Goal: Task Accomplishment & Management: Use online tool/utility

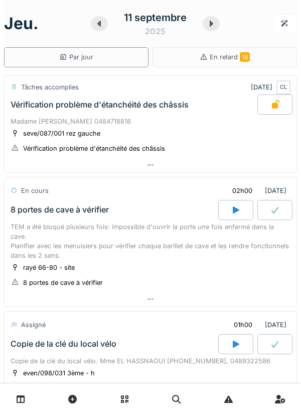
click at [155, 292] on div at bounding box center [151, 299] width 292 height 15
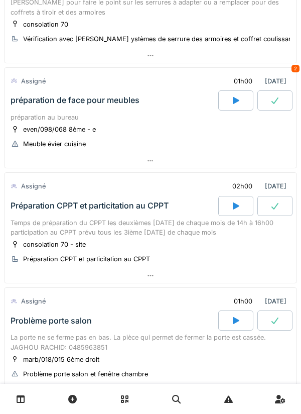
scroll to position [793, 0]
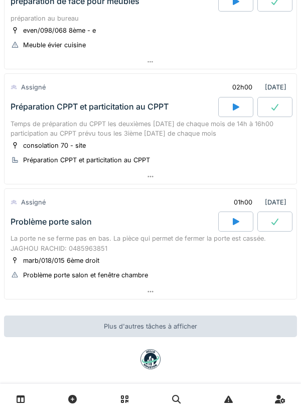
click at [148, 288] on icon at bounding box center [151, 291] width 8 height 7
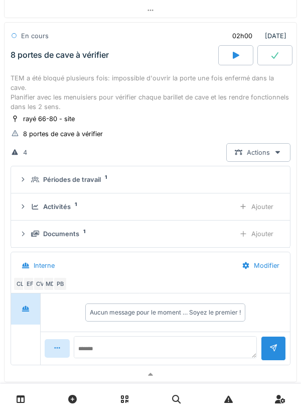
scroll to position [164, 0]
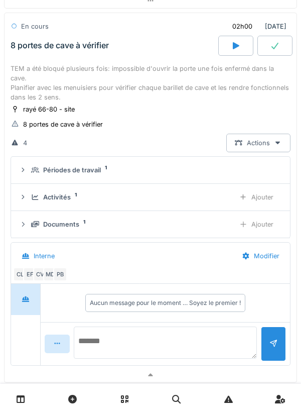
click at [118, 332] on textarea at bounding box center [165, 343] width 183 height 32
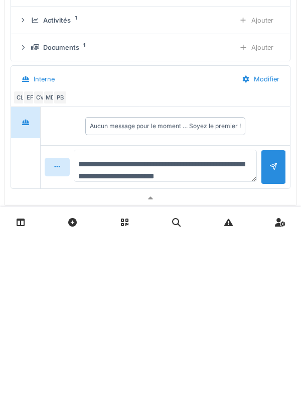
type textarea "**********"
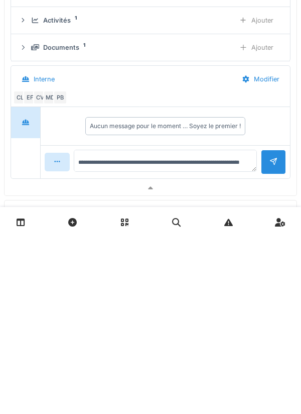
click at [267, 337] on div at bounding box center [273, 339] width 25 height 25
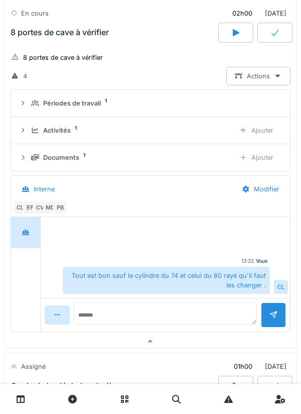
scroll to position [236, 0]
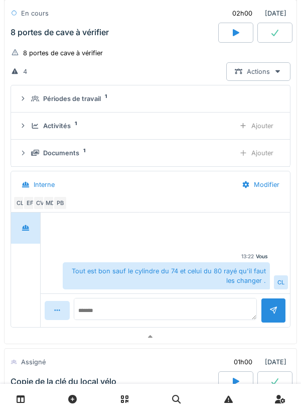
click at [183, 144] on div "Documents 1 Ajouter" at bounding box center [150, 153] width 263 height 19
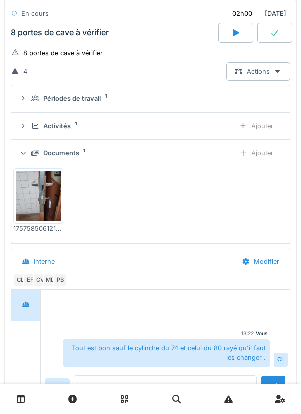
click at [182, 89] on summary "Périodes de travail 1" at bounding box center [150, 98] width 271 height 19
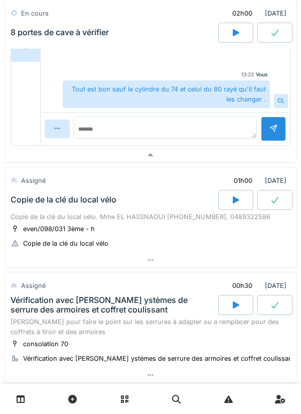
scroll to position [517, 0]
click at [153, 256] on icon at bounding box center [151, 259] width 8 height 7
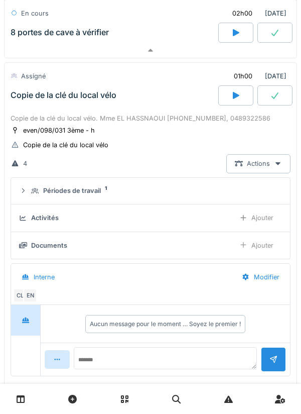
scroll to position [619, 0]
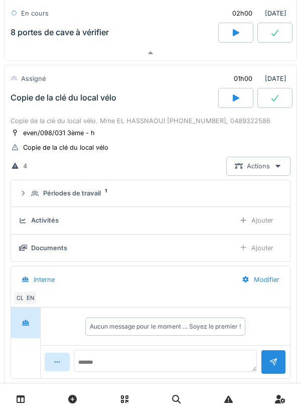
click at [239, 94] on icon at bounding box center [236, 98] width 10 height 8
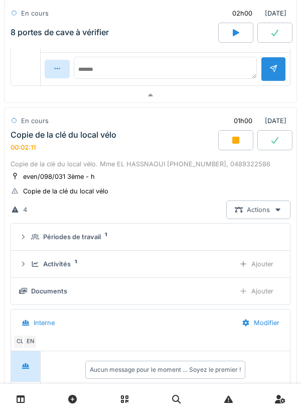
scroll to position [566, 0]
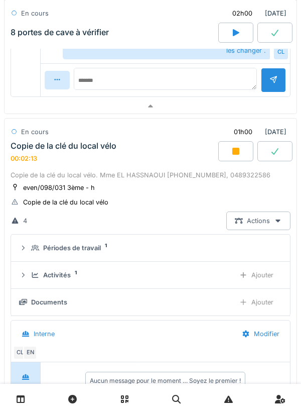
click at [260, 266] on div "Ajouter" at bounding box center [256, 275] width 51 height 19
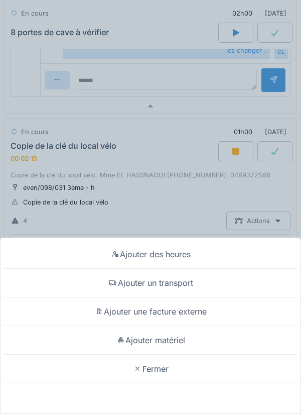
click at [175, 339] on div "Ajouter matériel" at bounding box center [151, 340] width 296 height 29
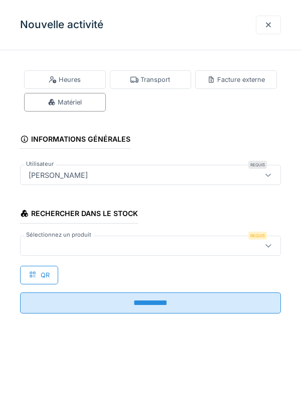
click at [72, 241] on div at bounding box center [134, 245] width 219 height 11
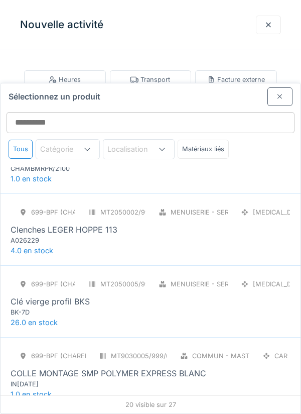
scroll to position [201, 0]
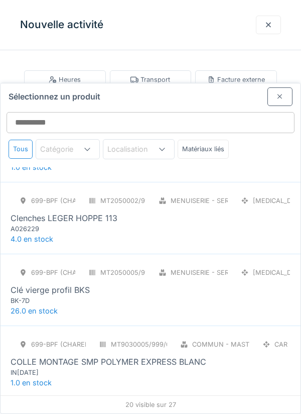
click at [28, 296] on div "BK-7D" at bounding box center [71, 301] width 121 height 10
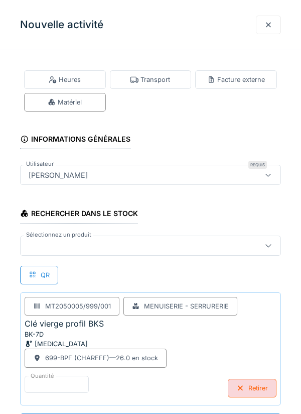
scroll to position [1, 0]
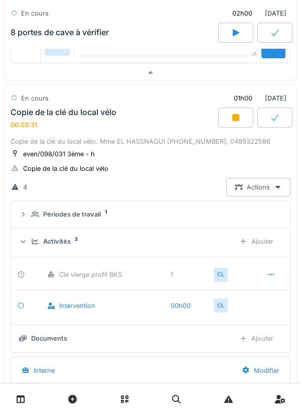
scroll to position [616, 0]
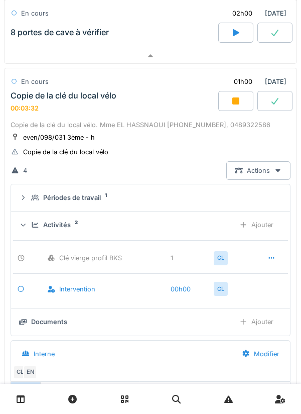
click at [178, 193] on div "Périodes de travail 1" at bounding box center [154, 198] width 247 height 10
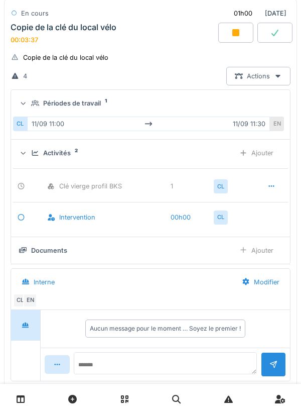
scroll to position [711, 0]
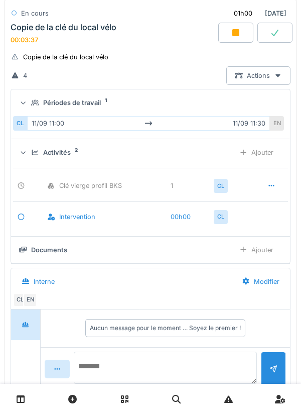
click at [113, 353] on textarea at bounding box center [165, 368] width 183 height 32
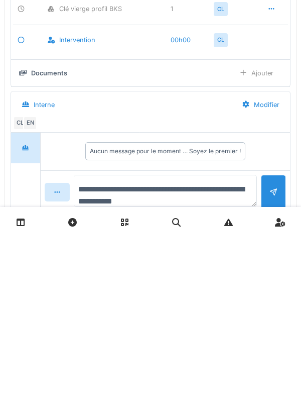
type textarea "**********"
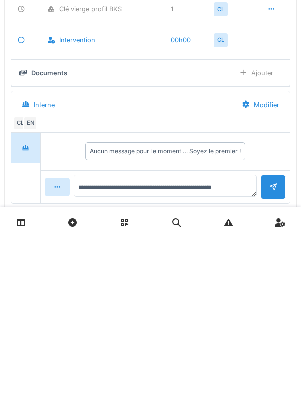
click at [277, 360] on div at bounding box center [274, 364] width 8 height 10
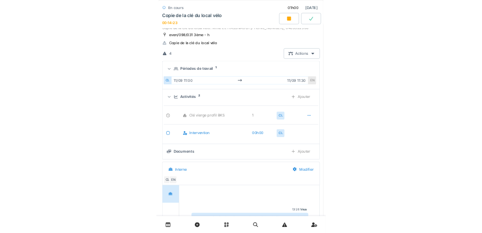
scroll to position [690, 0]
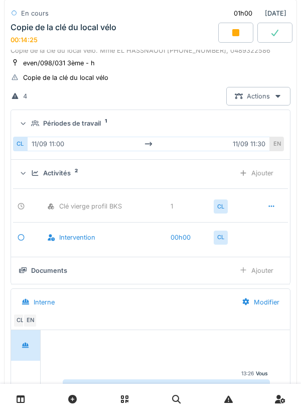
click at [233, 40] on div at bounding box center [236, 33] width 35 height 20
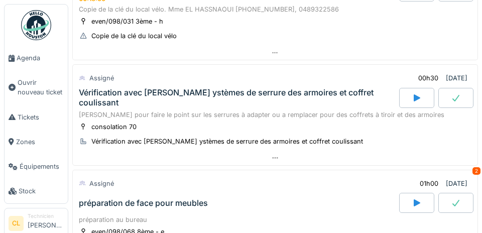
scroll to position [684, 0]
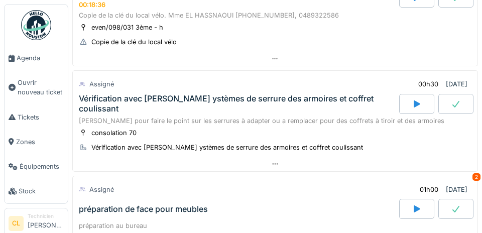
click at [31, 60] on span "Agenda" at bounding box center [40, 58] width 47 height 10
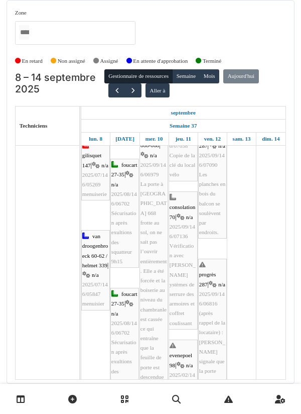
scroll to position [238, 0]
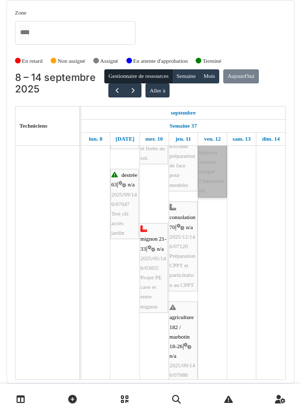
click at [204, 197] on link "progrès 287 | n/a 2025/09/146/06816 (après rappel de la locataire) : [PERSON_NA…" at bounding box center [212, 109] width 29 height 176
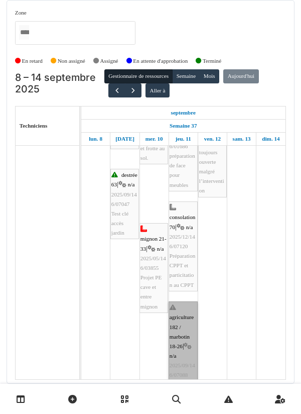
click at [181, 313] on link "agriculture 182 / marbotin 18-26 | n/a 2025/09/146/07088 Problème porte salon" at bounding box center [183, 350] width 29 height 99
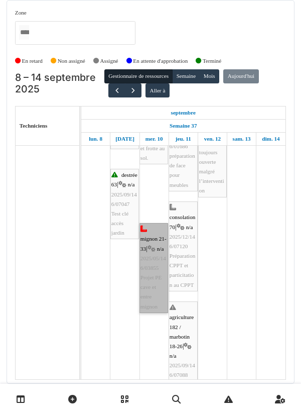
click at [153, 228] on link "mignon 21-33 | n/a 2025/05/146/03855 Projet PE cave et entre mignon" at bounding box center [154, 268] width 29 height 90
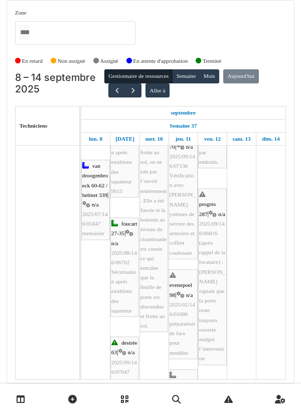
scroll to position [290, 0]
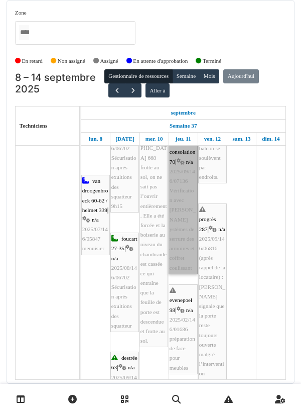
click at [183, 196] on link "consolation 70 | n/a 2025/09/146/07136 Vérification avec [PERSON_NAME] des ystè…" at bounding box center [183, 205] width 29 height 138
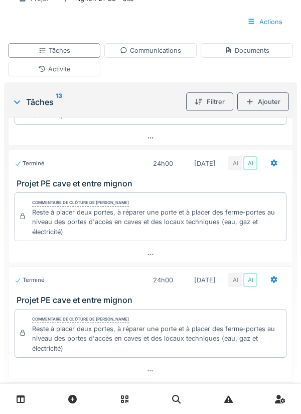
scroll to position [335, 0]
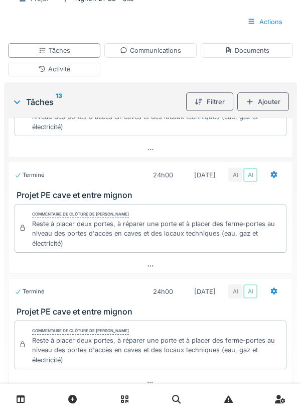
click at [148, 55] on div "Communications" at bounding box center [150, 51] width 61 height 10
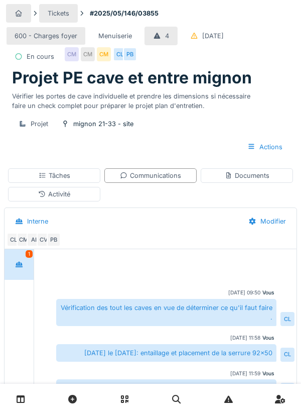
scroll to position [30, 0]
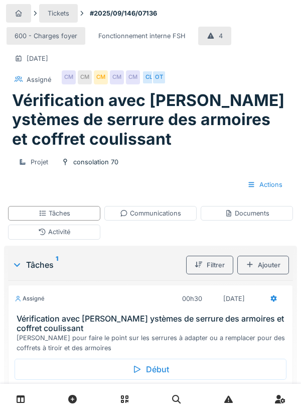
click at [148, 374] on div "Début" at bounding box center [151, 369] width 272 height 21
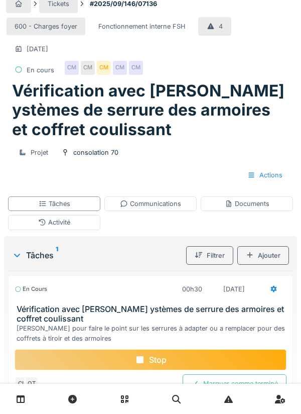
scroll to position [40, 0]
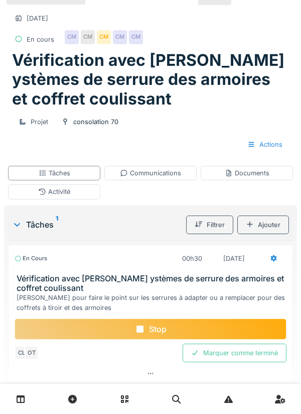
click at [156, 280] on h3 "Vérification avec [PERSON_NAME] ystèmes de serrure des armoires et coffret coul…" at bounding box center [153, 283] width 272 height 19
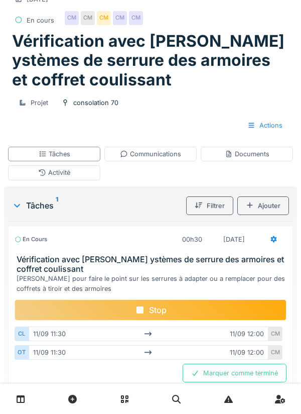
scroll to position [88, 0]
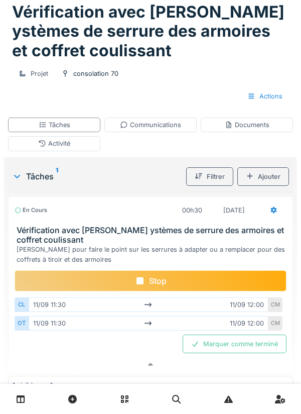
click at [156, 280] on div "Stop" at bounding box center [151, 280] width 272 height 21
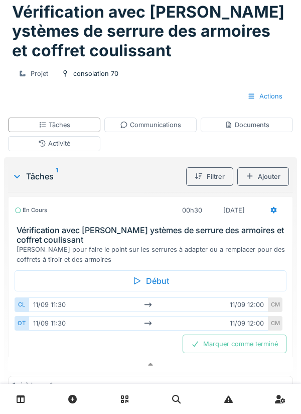
click at [156, 124] on div "Communications" at bounding box center [150, 125] width 61 height 10
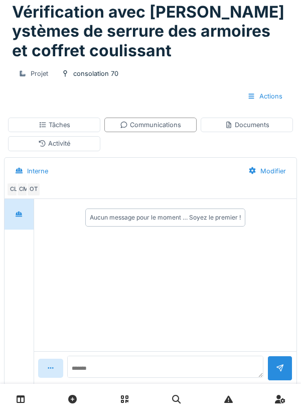
scroll to position [87, 0]
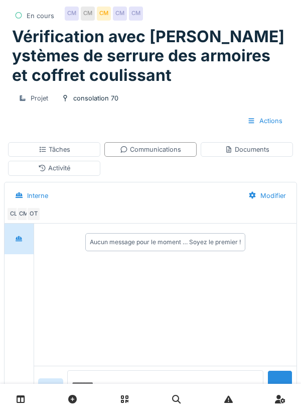
click at [116, 402] on textarea at bounding box center [165, 386] width 196 height 32
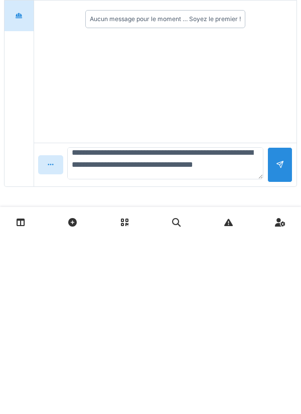
scroll to position [12, 0]
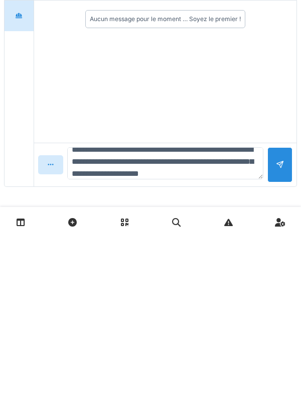
type textarea "**********"
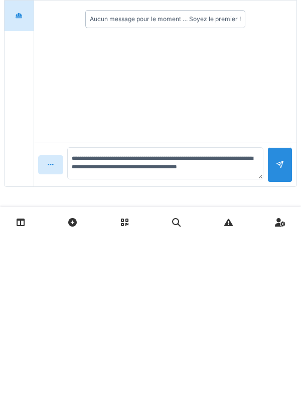
click at [277, 345] on div at bounding box center [280, 342] width 8 height 10
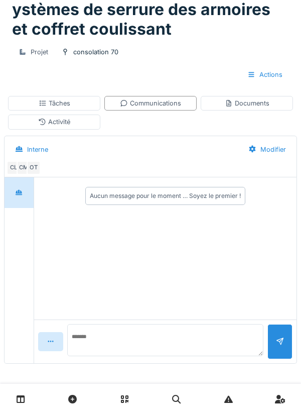
scroll to position [0, 0]
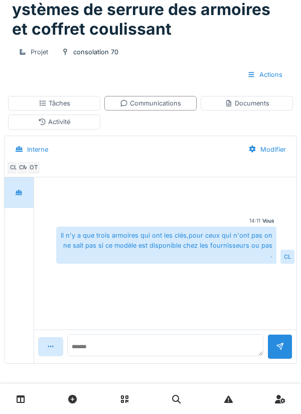
click at [61, 124] on div "Activité" at bounding box center [54, 122] width 32 height 10
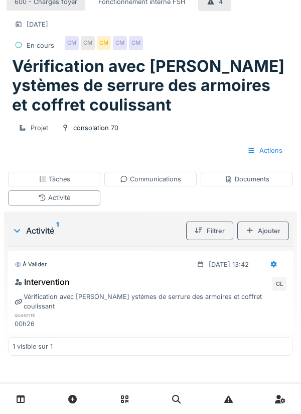
scroll to position [25, 0]
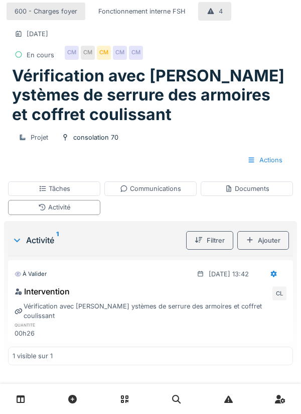
click at [57, 189] on div "Tâches" at bounding box center [55, 189] width 32 height 10
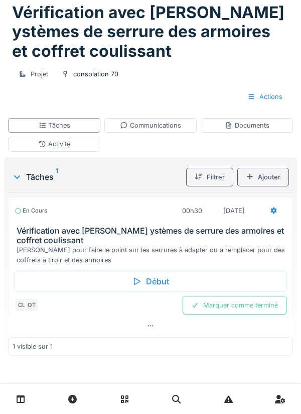
scroll to position [88, 0]
click at [276, 208] on icon at bounding box center [274, 210] width 7 height 7
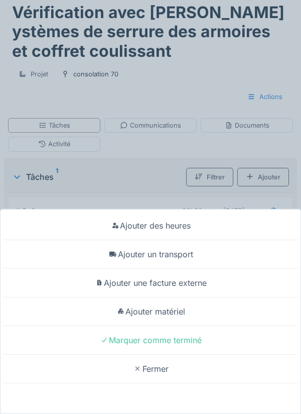
click at [179, 337] on div "Marquer comme terminé" at bounding box center [151, 340] width 296 height 29
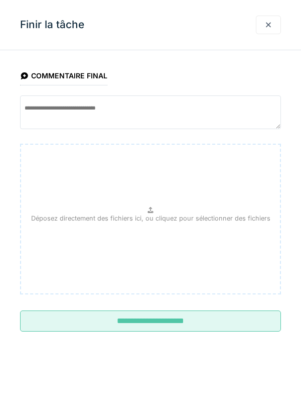
click at [162, 322] on input "**********" at bounding box center [150, 320] width 261 height 21
click at [273, 27] on div at bounding box center [268, 25] width 25 height 19
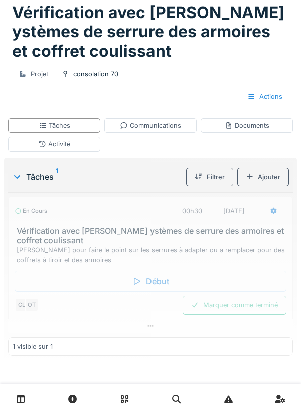
click at [240, 307] on div "CL OT Marquer comme terminé" at bounding box center [151, 305] width 272 height 19
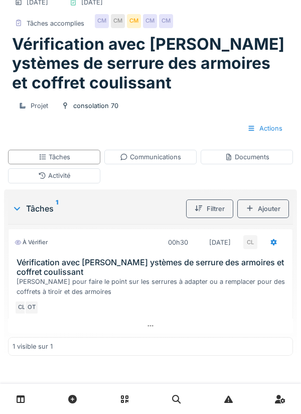
scroll to position [0, 0]
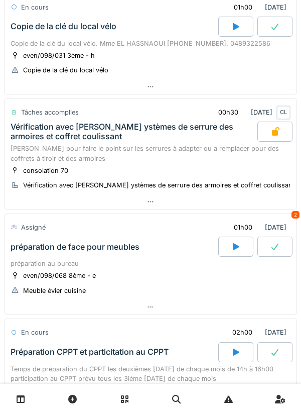
scroll to position [319, 0]
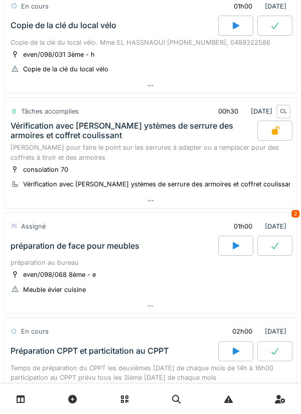
click at [234, 348] on icon at bounding box center [236, 351] width 7 height 7
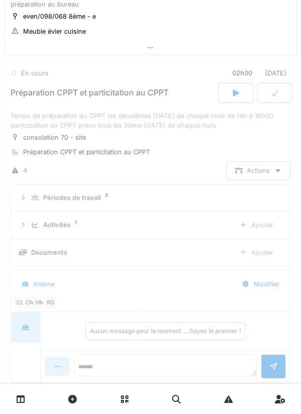
scroll to position [586, 0]
